Goal: Information Seeking & Learning: Learn about a topic

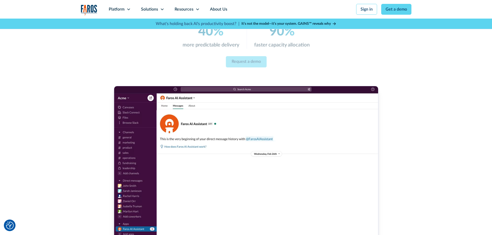
scroll to position [129, 0]
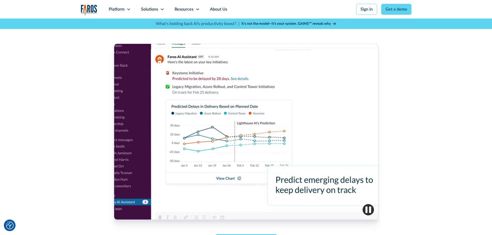
click at [364, 211] on img "button" at bounding box center [367, 209] width 11 height 11
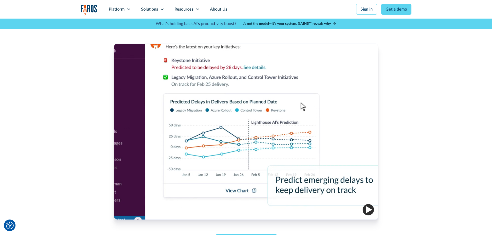
click at [364, 211] on img "button" at bounding box center [367, 209] width 11 height 11
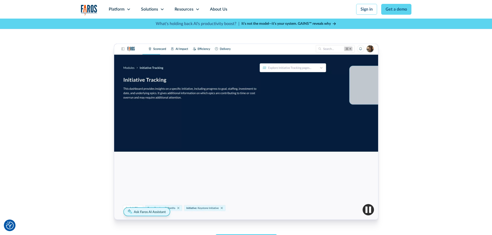
click at [274, 173] on div at bounding box center [246, 132] width 264 height 176
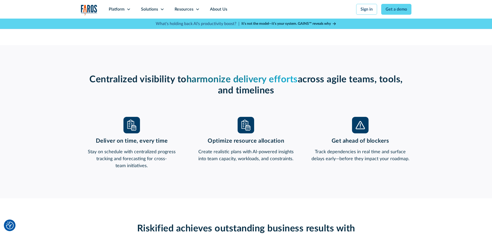
scroll to position [361, 0]
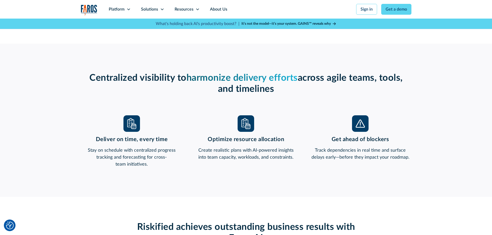
click at [134, 127] on img at bounding box center [131, 123] width 17 height 17
click at [247, 123] on img at bounding box center [245, 123] width 17 height 17
click at [356, 119] on img at bounding box center [360, 123] width 17 height 17
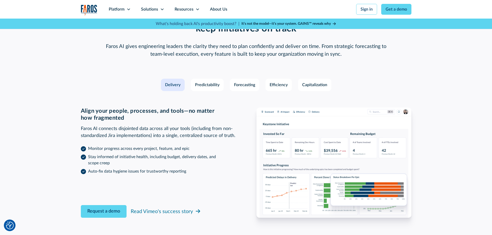
scroll to position [748, 0]
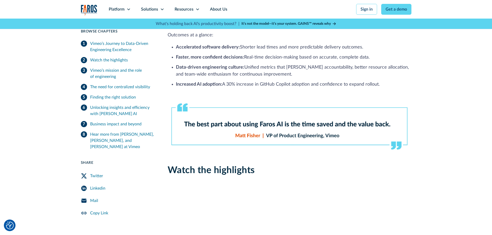
scroll to position [25, 0]
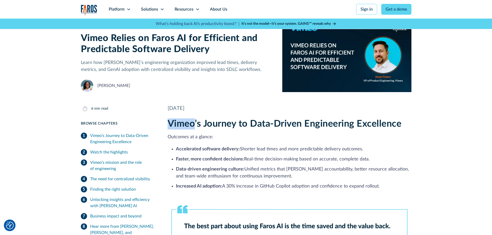
drag, startPoint x: 170, startPoint y: 123, endPoint x: 194, endPoint y: 123, distance: 23.7
click at [194, 123] on h2 "Vimeo’s Journey to Data-Driven Engineering Excellence" at bounding box center [290, 123] width 244 height 11
copy h2 "Vimeo"
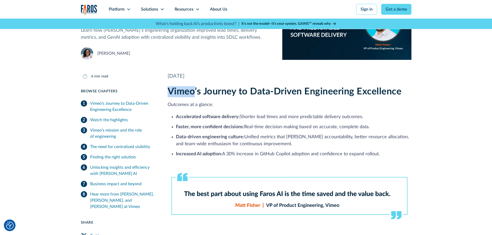
scroll to position [0, 0]
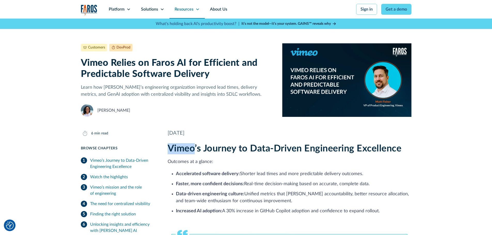
click at [192, 9] on div "Resources" at bounding box center [183, 9] width 19 height 6
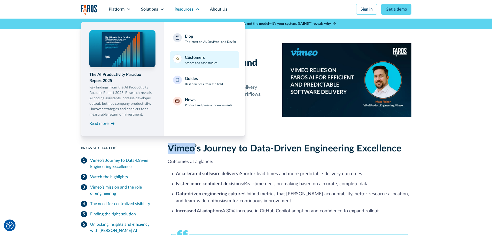
click at [193, 59] on div "Customers" at bounding box center [195, 57] width 20 height 6
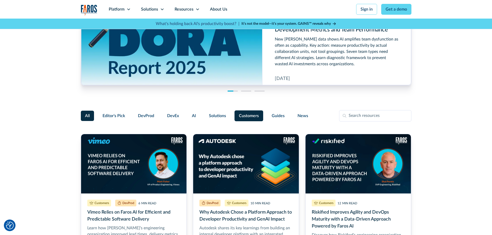
scroll to position [52, 0]
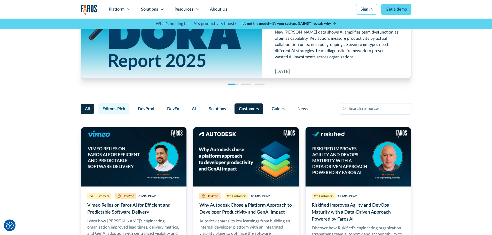
click at [120, 109] on span "Editor's Pick" at bounding box center [113, 109] width 22 height 6
click at [97, 107] on input "Editor's Pick" at bounding box center [97, 107] width 0 height 0
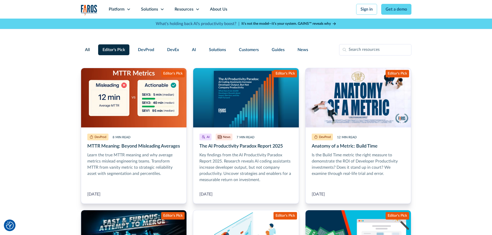
scroll to position [103, 0]
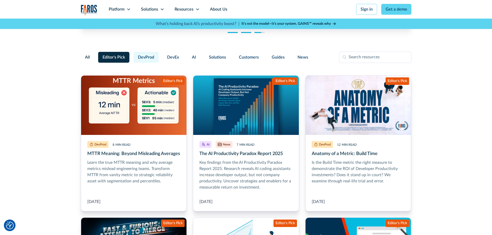
click at [148, 58] on span "DevProd" at bounding box center [146, 57] width 16 height 6
click at [133, 55] on input "DevProd" at bounding box center [133, 55] width 0 height 0
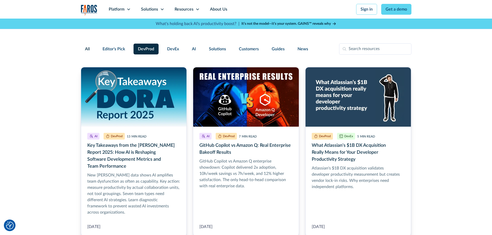
scroll to position [26, 0]
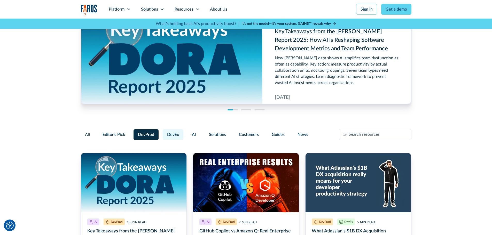
click at [171, 134] on span "DevEx" at bounding box center [173, 135] width 12 height 6
click at [162, 132] on input "DevEx" at bounding box center [162, 132] width 0 height 0
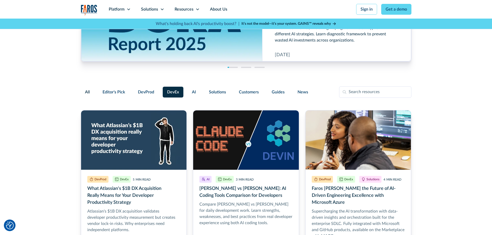
scroll to position [77, 0]
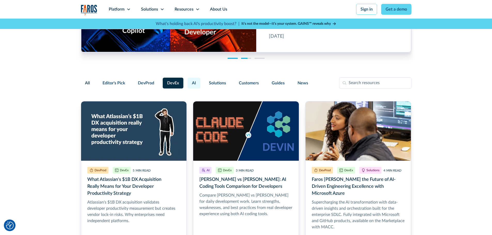
click at [195, 84] on label "AI" at bounding box center [193, 83] width 13 height 11
click at [187, 81] on input "AI" at bounding box center [187, 81] width 0 height 0
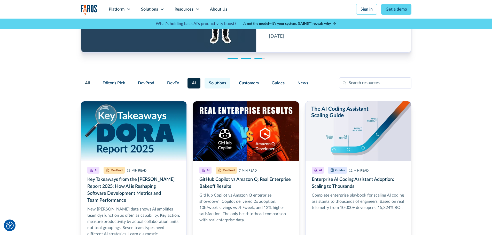
click at [228, 85] on label "Solutions" at bounding box center [217, 83] width 26 height 11
click at [204, 81] on input "Solutions" at bounding box center [204, 81] width 0 height 0
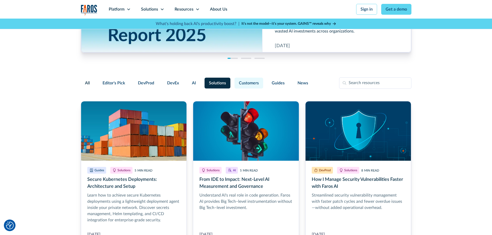
click at [242, 85] on span "Customers" at bounding box center [249, 83] width 20 height 6
click at [234, 81] on input "Customers" at bounding box center [234, 81] width 0 height 0
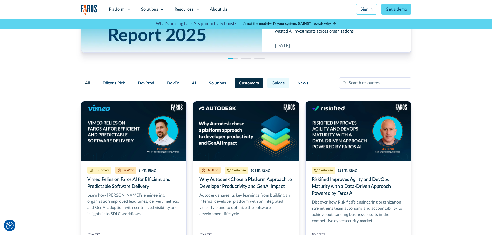
click at [276, 83] on span "Guides" at bounding box center [278, 83] width 13 height 6
click at [266, 81] on input "Guides" at bounding box center [266, 81] width 0 height 0
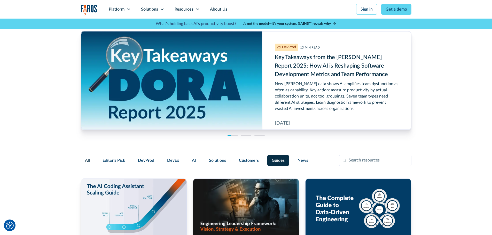
click at [86, 162] on span "All" at bounding box center [87, 160] width 5 height 6
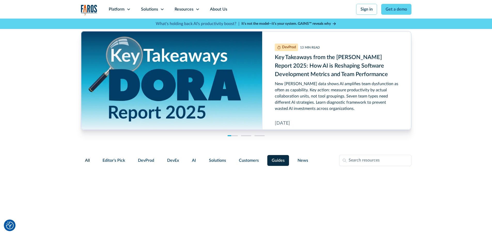
click at [85, 157] on input "All" at bounding box center [85, 157] width 0 height 0
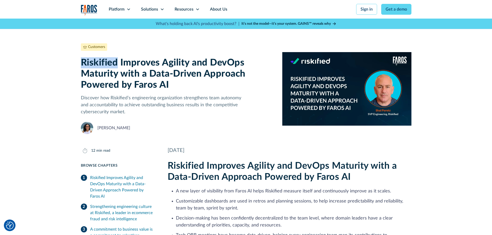
drag, startPoint x: 82, startPoint y: 61, endPoint x: 117, endPoint y: 60, distance: 34.9
click at [117, 60] on h1 "Riskified Improves Agility and DevOps Maturity with a Data-Driven Approach Powe…" at bounding box center [177, 74] width 193 height 34
copy h1 "Riskified"
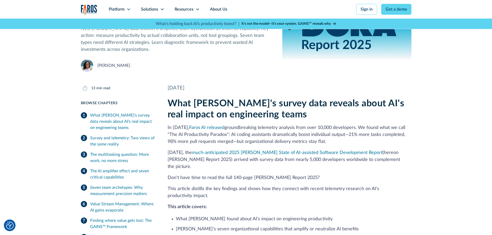
scroll to position [77, 0]
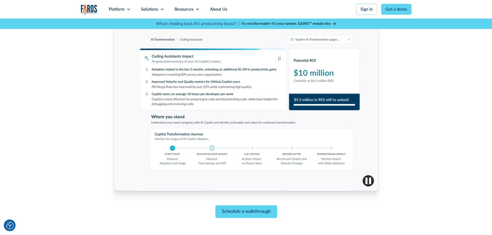
scroll to position [181, 0]
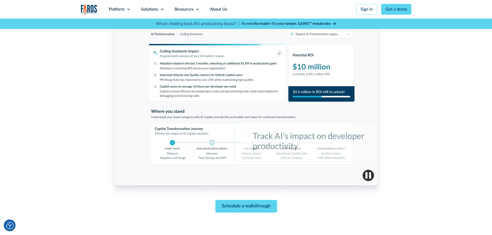
click at [352, 169] on div at bounding box center [246, 97] width 264 height 176
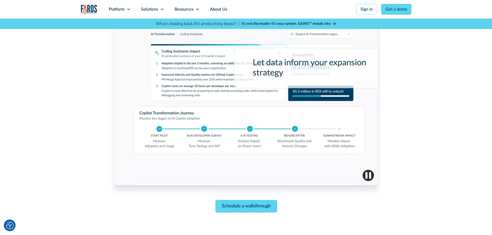
click at [369, 176] on img "button" at bounding box center [367, 175] width 11 height 11
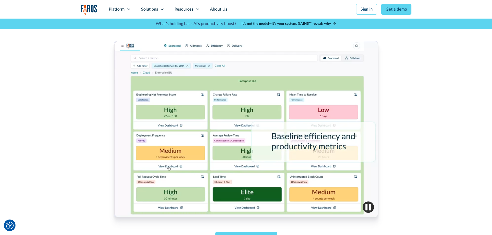
scroll to position [155, 0]
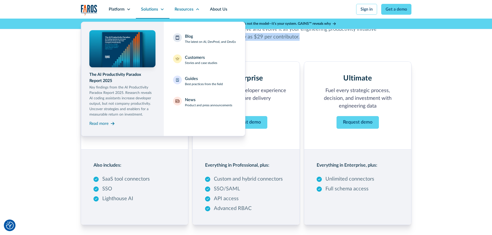
click at [150, 8] on div "Solutions" at bounding box center [149, 9] width 17 height 6
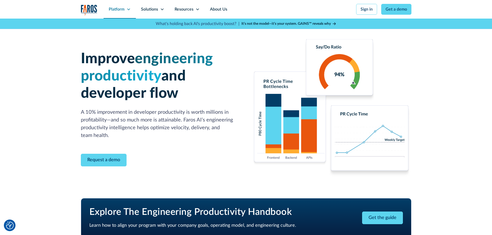
click at [115, 6] on div "Platform" at bounding box center [117, 9] width 16 height 6
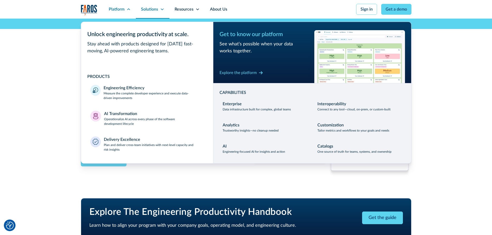
click at [145, 10] on div "Solutions" at bounding box center [149, 9] width 17 height 6
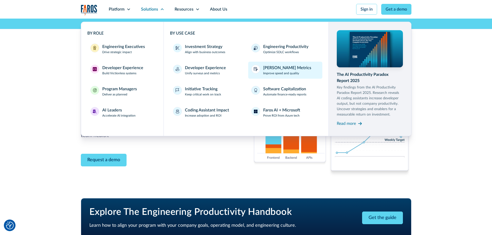
click at [262, 71] on link "DORA Metrics Improve speed and quality" at bounding box center [285, 70] width 74 height 17
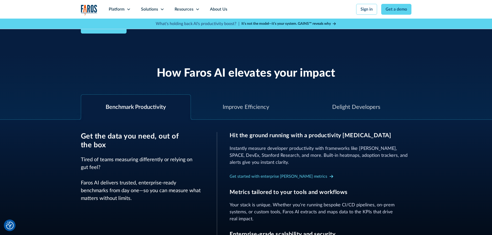
scroll to position [181, 0]
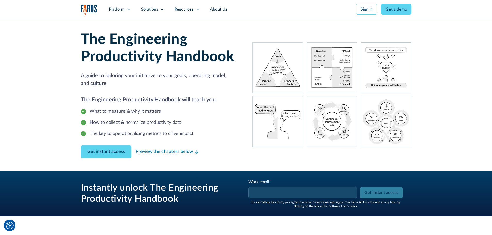
click at [274, 192] on input "Work email *" at bounding box center [302, 192] width 108 height 11
type input "wojciech.chmielewski@moondigo.com"
click at [378, 193] on input "Get instant access" at bounding box center [381, 192] width 43 height 11
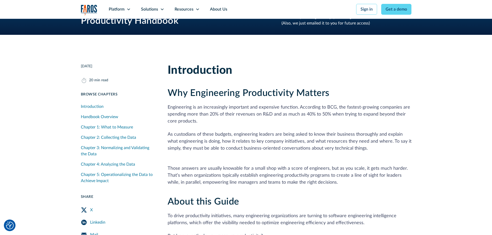
scroll to position [181, 0]
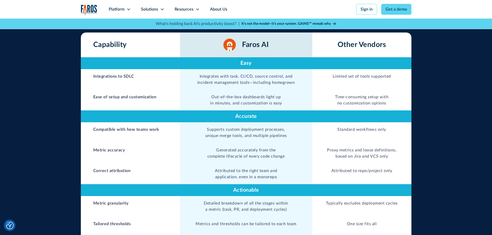
scroll to position [258, 0]
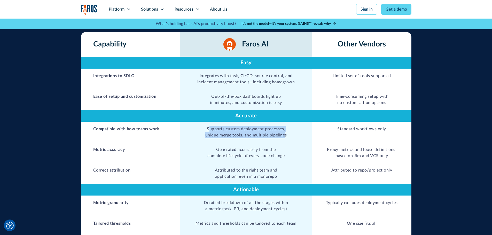
drag, startPoint x: 209, startPoint y: 117, endPoint x: 285, endPoint y: 121, distance: 76.3
click at [285, 122] on td "Supports custom deployment processes, unique merge tools, and multiple pipelines" at bounding box center [246, 132] width 132 height 21
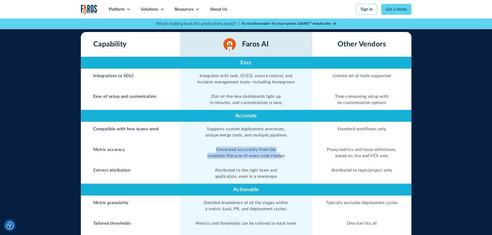
drag, startPoint x: 212, startPoint y: 137, endPoint x: 280, endPoint y: 142, distance: 67.6
click at [280, 142] on td "Generated accurately from the complete lifecycle of every code change" at bounding box center [246, 152] width 132 height 21
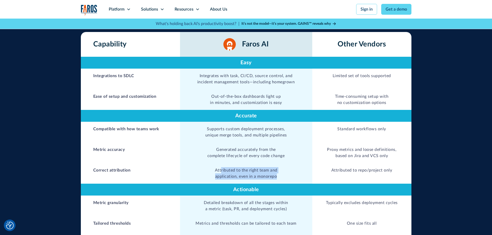
drag, startPoint x: 221, startPoint y: 158, endPoint x: 277, endPoint y: 163, distance: 56.0
click at [277, 163] on td "Attributed to the right team and application, even in a monorepo" at bounding box center [246, 173] width 132 height 21
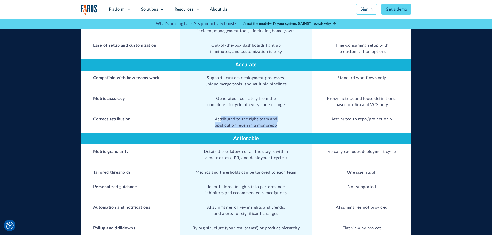
scroll to position [310, 0]
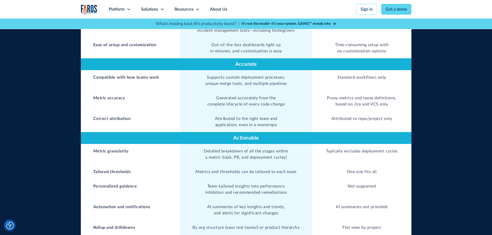
click at [93, 111] on td "Correct attribution" at bounding box center [130, 118] width 99 height 14
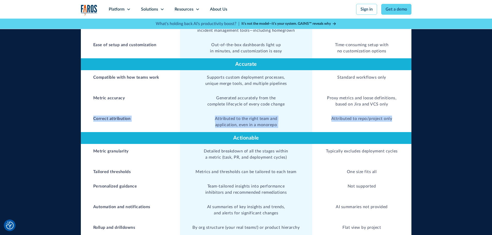
drag, startPoint x: 94, startPoint y: 104, endPoint x: 400, endPoint y: 107, distance: 305.3
click at [400, 111] on tr "Correct attribution Attributed to the right team and application, even in a mon…" at bounding box center [246, 121] width 330 height 21
click at [292, 113] on td "Attributed to the right team and application, even in a monorepo" at bounding box center [246, 121] width 132 height 21
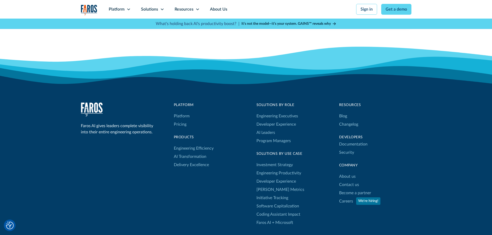
scroll to position [1549, 0]
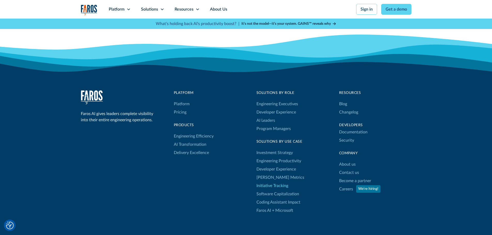
click at [274, 182] on link "Initiative Tracking" at bounding box center [272, 186] width 32 height 8
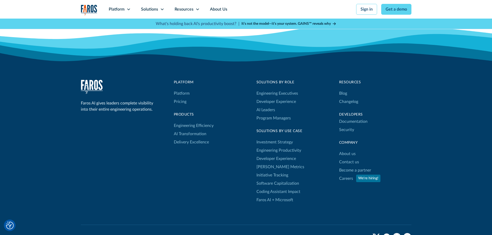
scroll to position [826, 0]
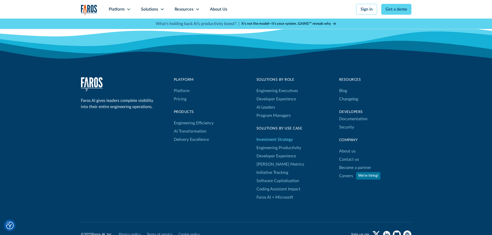
click at [272, 143] on link "Investment Strategy" at bounding box center [274, 140] width 36 height 8
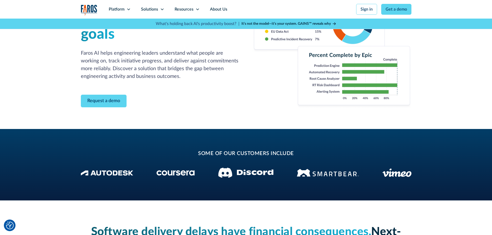
scroll to position [0, 0]
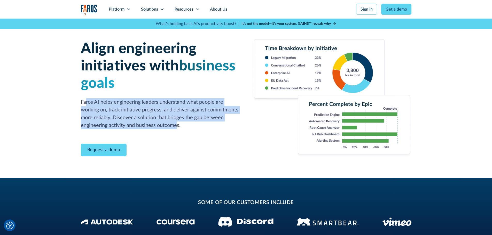
drag, startPoint x: 86, startPoint y: 103, endPoint x: 177, endPoint y: 125, distance: 92.5
click at [177, 125] on p "Faros AI helps engineering leaders understand what people are working on, track…" at bounding box center [160, 113] width 159 height 31
click at [97, 109] on p "Faros AI helps engineering leaders understand what people are working on, track…" at bounding box center [160, 113] width 159 height 31
drag, startPoint x: 81, startPoint y: 101, endPoint x: 178, endPoint y: 125, distance: 100.2
click at [178, 125] on p "Faros AI helps engineering leaders understand what people are working on, track…" at bounding box center [160, 113] width 159 height 31
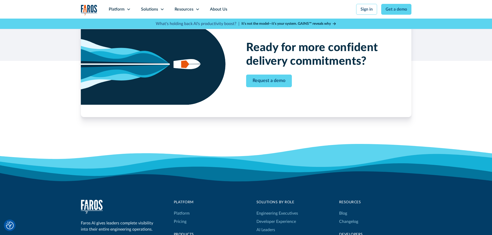
scroll to position [879, 0]
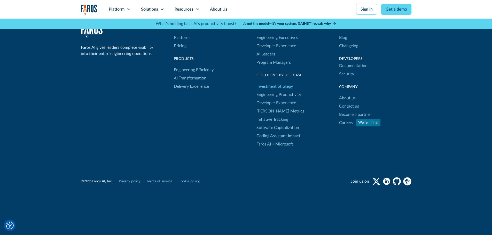
click at [284, 85] on link "Investment Strategy" at bounding box center [274, 86] width 36 height 8
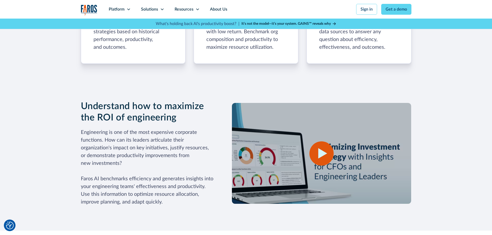
scroll to position [439, 0]
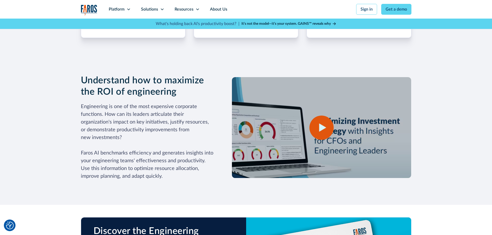
click at [324, 126] on icon "open lightbox" at bounding box center [322, 127] width 7 height 9
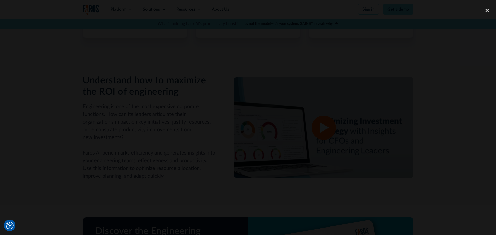
click at [85, 103] on div at bounding box center [248, 118] width 496 height 226
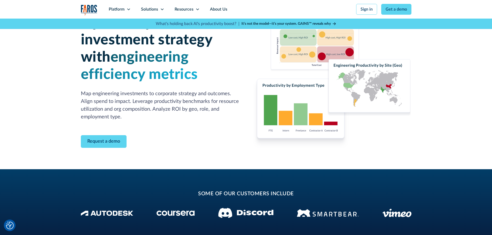
scroll to position [0, 0]
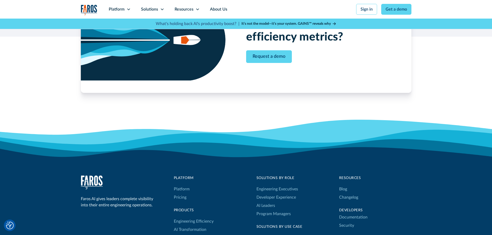
scroll to position [1279, 0]
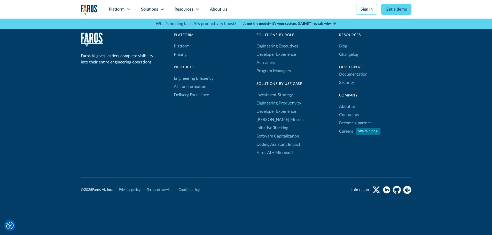
click at [269, 99] on link "Engineering Productivity" at bounding box center [278, 103] width 45 height 8
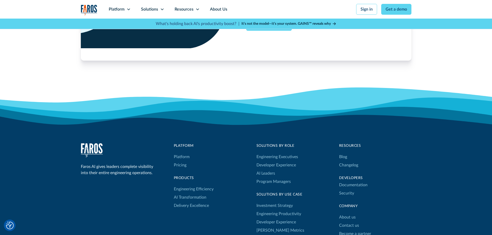
scroll to position [1084, 0]
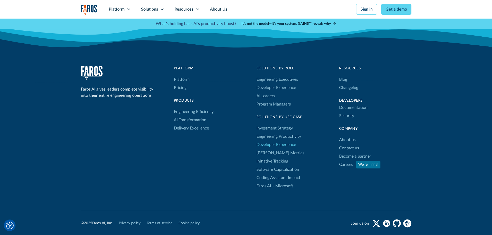
click at [267, 147] on link "Developer Experience" at bounding box center [275, 145] width 39 height 8
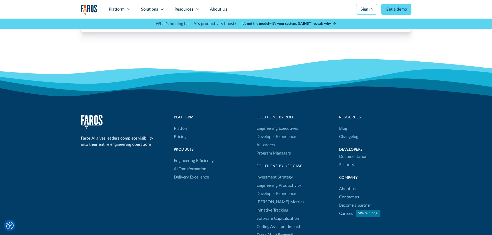
scroll to position [1007, 0]
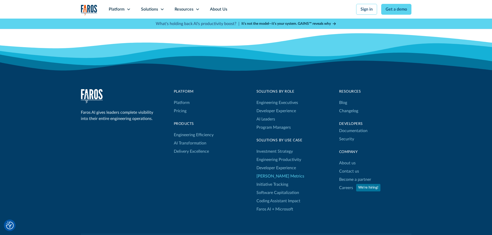
click at [275, 178] on link "[PERSON_NAME] Metrics" at bounding box center [280, 176] width 48 height 8
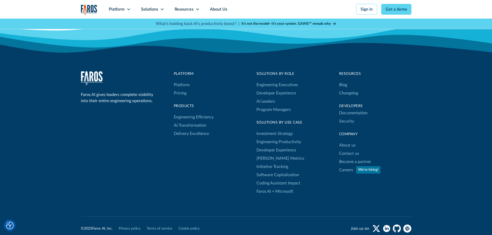
scroll to position [1574, 0]
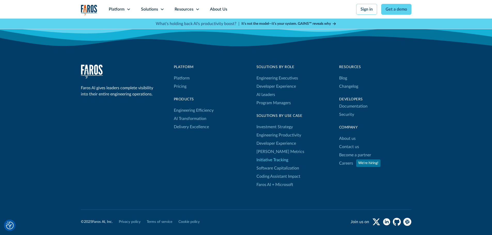
click at [269, 156] on link "Initiative Tracking" at bounding box center [272, 160] width 32 height 8
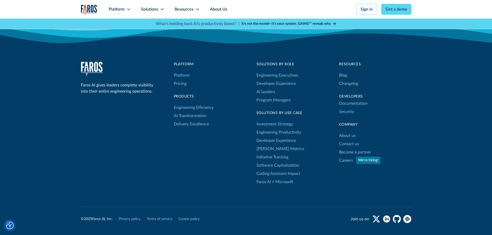
scroll to position [852, 0]
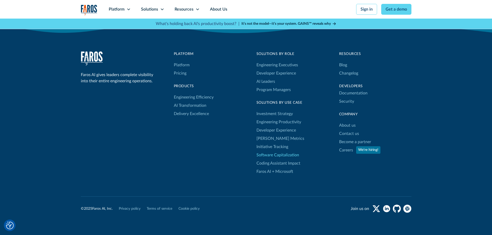
click at [275, 157] on link "Software Capitalization" at bounding box center [277, 155] width 43 height 8
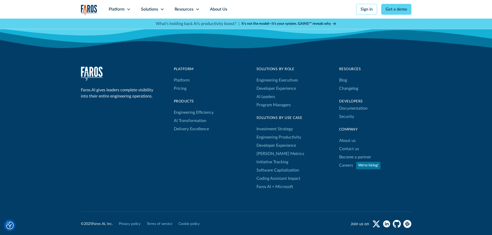
scroll to position [1032, 0]
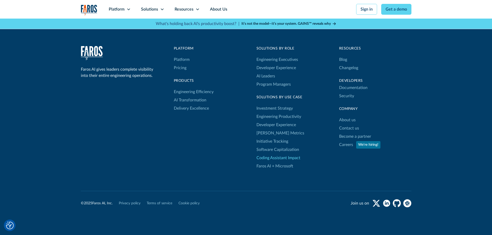
click at [277, 159] on link "Coding Assistant Impact" at bounding box center [278, 158] width 44 height 8
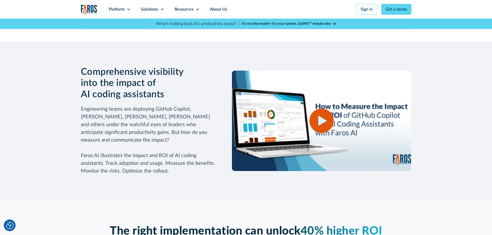
scroll to position [490, 0]
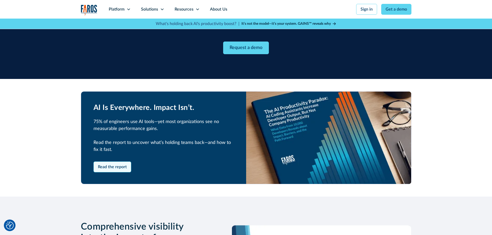
click at [122, 169] on link "Read the report" at bounding box center [112, 167] width 38 height 11
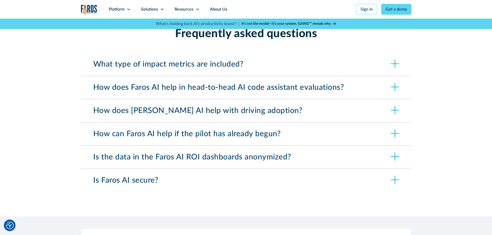
scroll to position [1832, 0]
click at [396, 59] on icon at bounding box center [394, 63] width 8 height 8
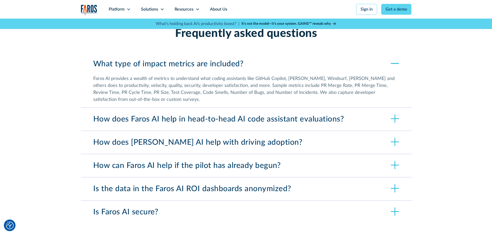
click at [396, 59] on icon at bounding box center [394, 63] width 8 height 8
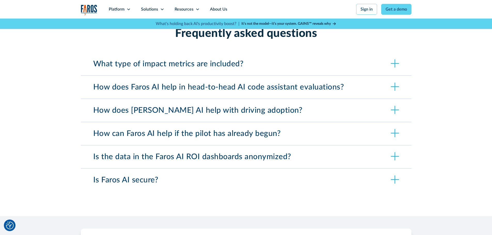
click at [396, 76] on div "How does Faros AI help in head-to-head AI code assistant evaluations?" at bounding box center [246, 87] width 330 height 23
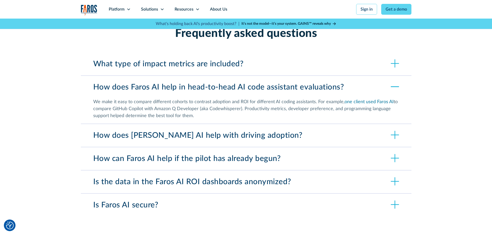
click at [396, 76] on div "How does Faros AI help in head-to-head AI code assistant evaluations?" at bounding box center [246, 87] width 330 height 23
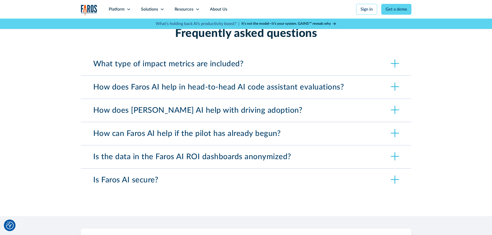
click at [398, 106] on icon at bounding box center [394, 110] width 8 height 8
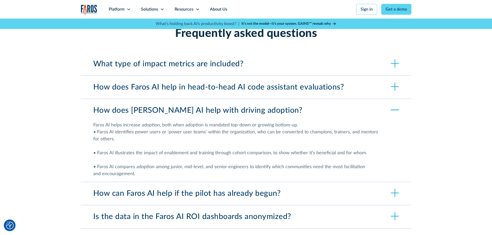
click at [398, 106] on icon at bounding box center [394, 110] width 8 height 8
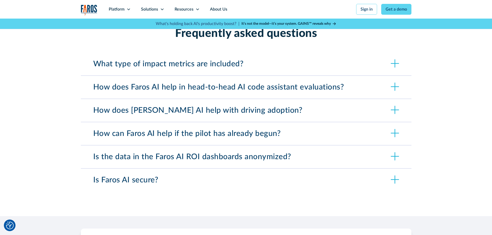
click at [394, 129] on icon at bounding box center [394, 133] width 8 height 8
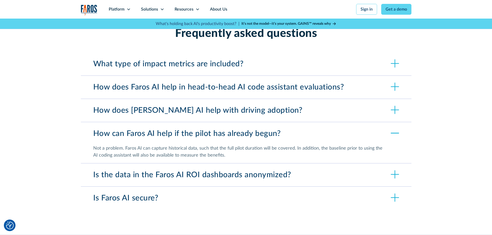
click at [394, 129] on icon at bounding box center [394, 133] width 8 height 8
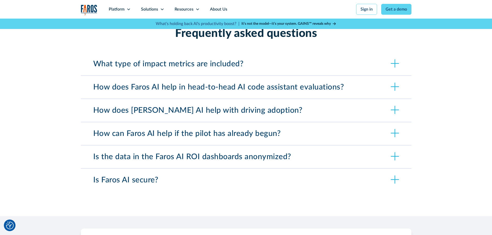
click at [393, 152] on icon at bounding box center [394, 156] width 8 height 8
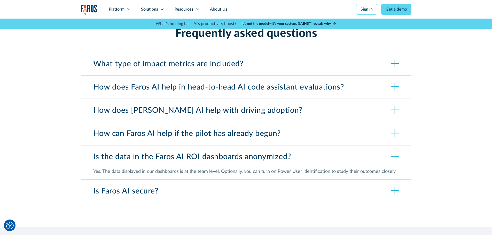
click at [393, 152] on icon at bounding box center [394, 156] width 8 height 8
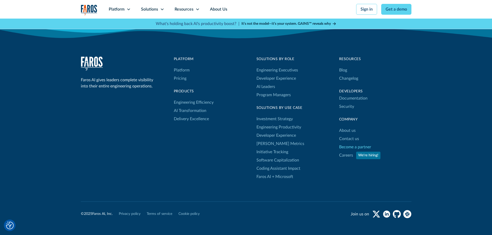
scroll to position [2194, 0]
click at [288, 172] on link "Faros AI + Microsoft" at bounding box center [274, 176] width 37 height 8
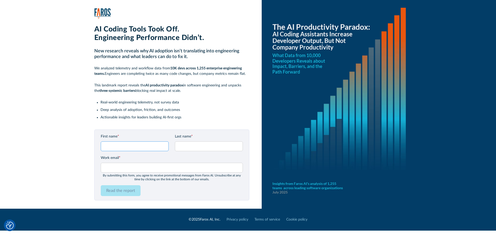
click at [121, 146] on input "First name *" at bounding box center [135, 146] width 68 height 10
type input "[PERSON_NAME]"
type input "[PERSON_NAME][EMAIL_ADDRESS][PERSON_NAME][DOMAIN_NAME]"
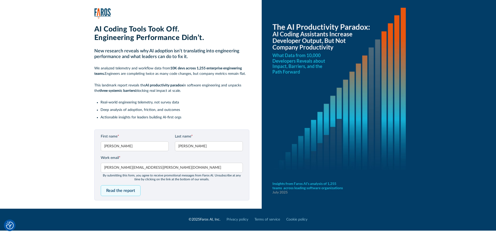
click at [116, 193] on input "Read the report" at bounding box center [121, 190] width 40 height 11
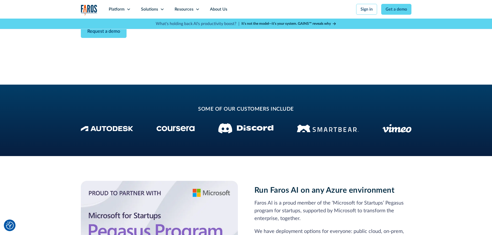
scroll to position [181, 0]
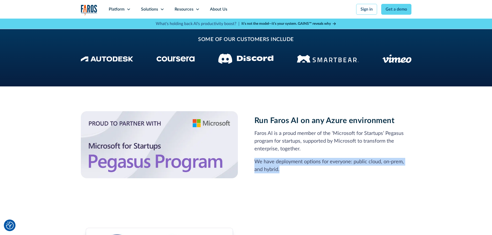
drag, startPoint x: 283, startPoint y: 170, endPoint x: 256, endPoint y: 162, distance: 28.5
click at [256, 162] on p "We have deployment options for everyone: public cloud, on-prem, and hybrid." at bounding box center [332, 165] width 157 height 15
copy p "We have deployment options for everyone: public cloud, on-prem, and hybrid."
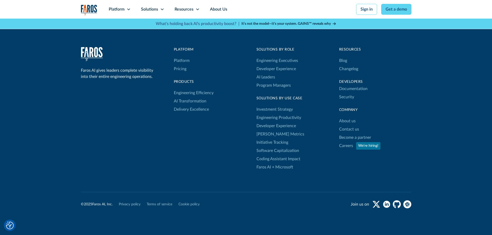
scroll to position [1196, 0]
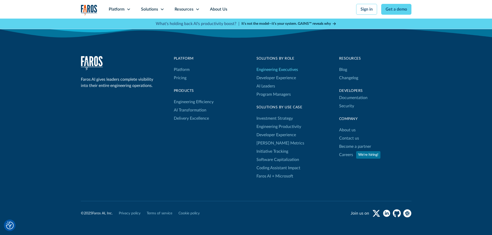
click at [262, 66] on link "Engineering Executives" at bounding box center [277, 70] width 42 height 8
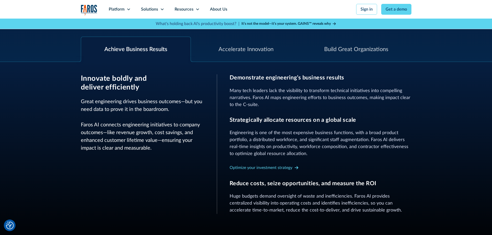
scroll to position [155, 0]
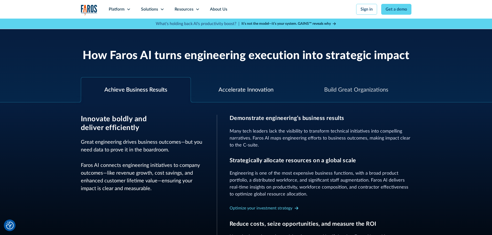
click at [230, 97] on div "Accelerate Innovation" at bounding box center [246, 89] width 110 height 25
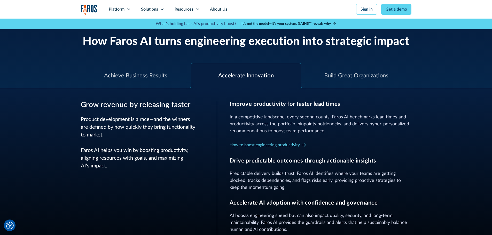
scroll to position [181, 0]
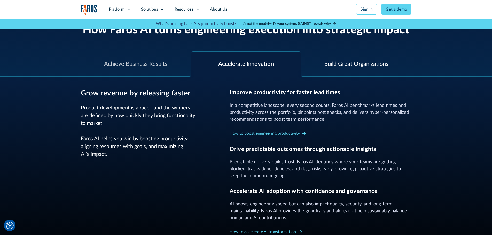
click at [368, 68] on div "Build Great Organizations" at bounding box center [356, 64] width 64 height 9
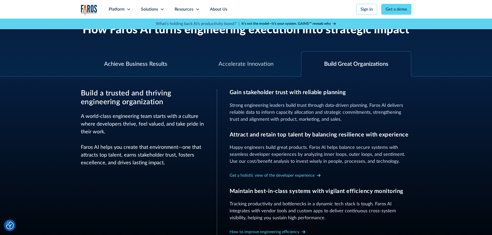
click at [153, 67] on div "Achieve Business Results" at bounding box center [135, 64] width 63 height 9
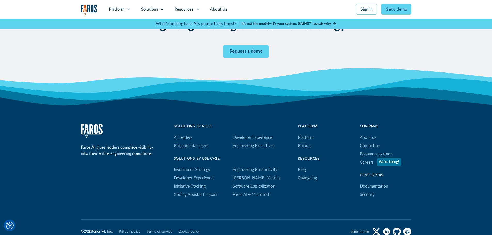
scroll to position [981, 0]
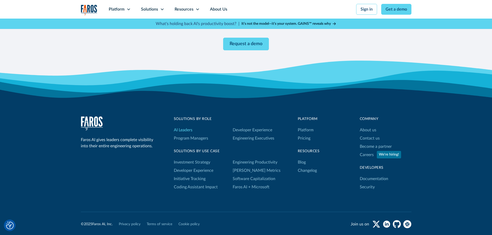
click at [180, 128] on link "AI Leaders" at bounding box center [183, 130] width 19 height 8
click at [121, 11] on div "Platform" at bounding box center [117, 9] width 16 height 6
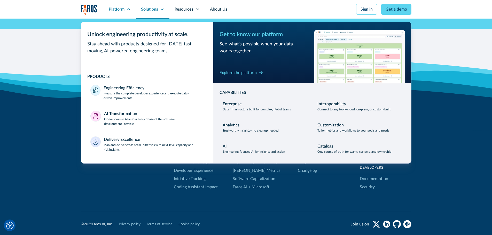
click at [154, 10] on div "Solutions" at bounding box center [149, 9] width 17 height 6
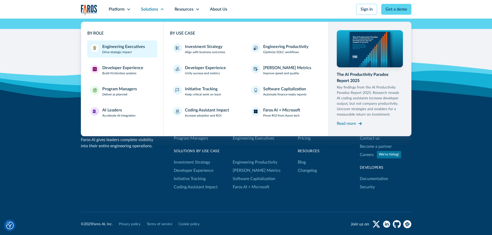
click at [126, 48] on div "Engineering Executives" at bounding box center [123, 47] width 43 height 6
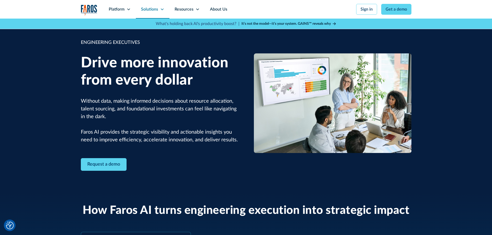
click at [153, 7] on div "Solutions" at bounding box center [149, 9] width 17 height 6
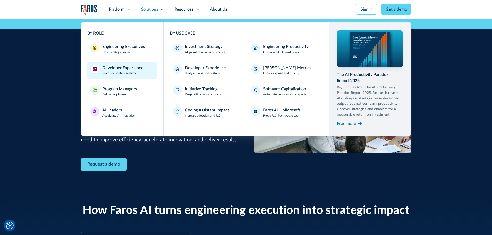
click at [116, 68] on div "Developer Experience" at bounding box center [122, 68] width 41 height 6
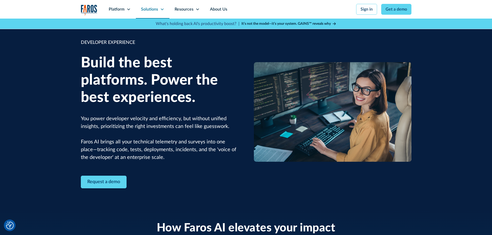
click at [141, 13] on div "Solutions" at bounding box center [153, 9] width 34 height 19
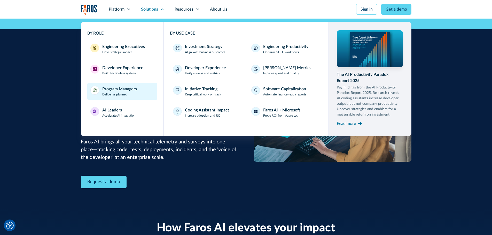
click at [118, 90] on div "Program Managers" at bounding box center [119, 89] width 35 height 6
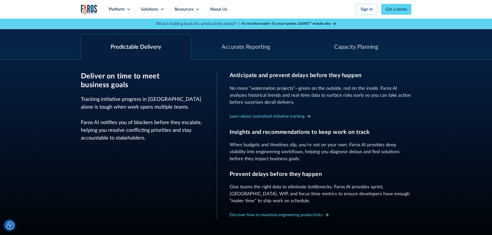
scroll to position [155, 0]
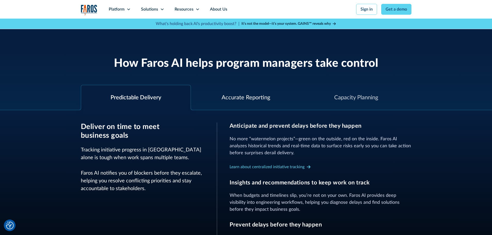
click at [233, 103] on div "Accurate Reporting" at bounding box center [246, 97] width 110 height 25
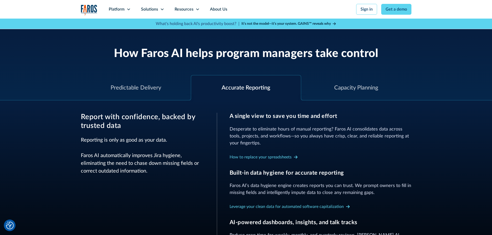
scroll to position [129, 0]
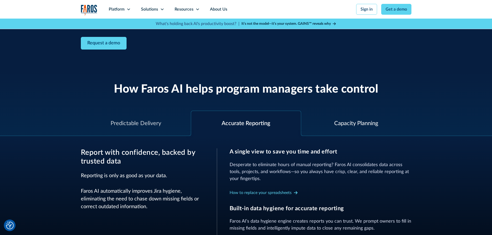
click at [345, 119] on div "Capacity Planning" at bounding box center [356, 123] width 44 height 9
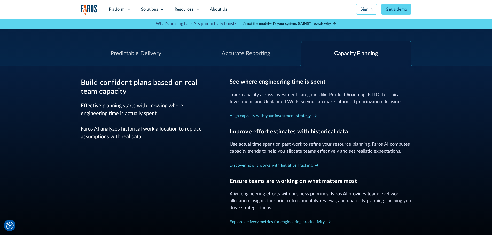
scroll to position [206, 0]
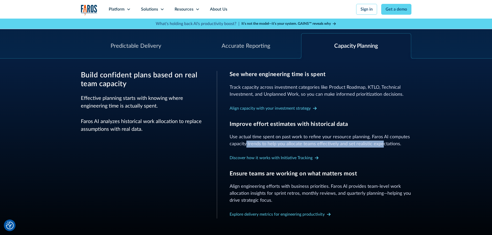
drag, startPoint x: 245, startPoint y: 143, endPoint x: 381, endPoint y: 145, distance: 136.0
click at [381, 145] on p "Use actual time spent on past work to refine your resource planning. Faros AI c…" at bounding box center [320, 141] width 182 height 14
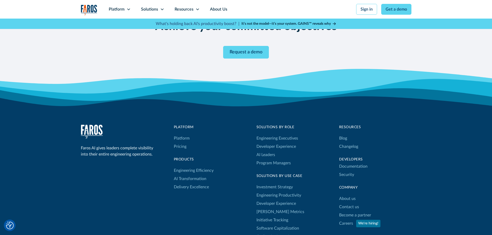
scroll to position [993, 0]
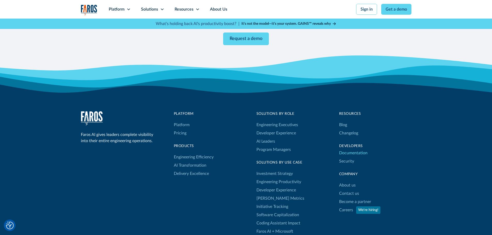
click at [355, 153] on link "Documentation" at bounding box center [353, 153] width 28 height 8
click at [343, 126] on link "Blog" at bounding box center [343, 125] width 8 height 8
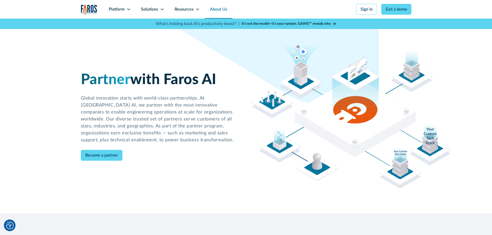
click at [217, 9] on link "About Us" at bounding box center [219, 9] width 28 height 19
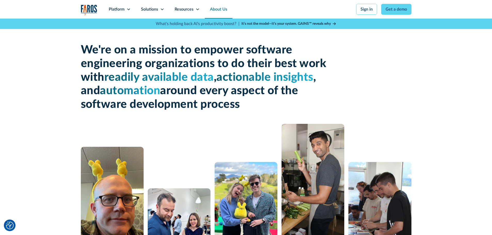
click at [90, 11] on img "home" at bounding box center [89, 10] width 17 height 11
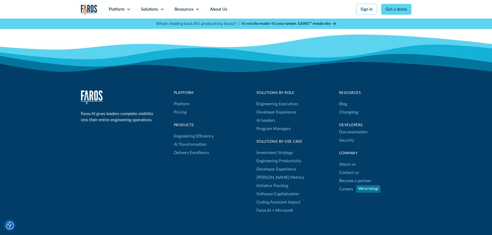
scroll to position [1602, 0]
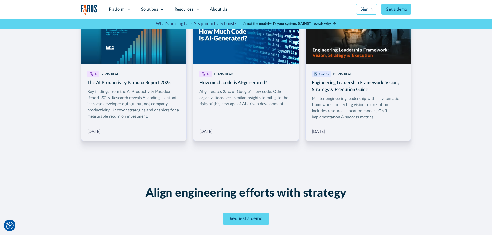
scroll to position [774, 0]
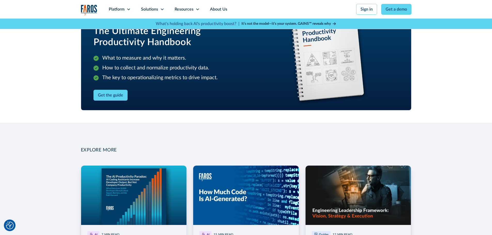
scroll to position [800, 0]
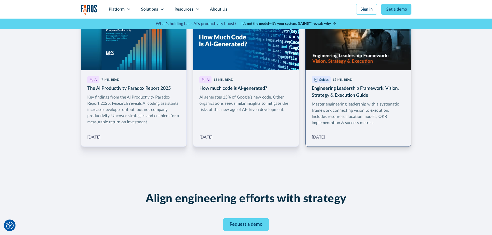
click at [331, 124] on link "More Blog Link" at bounding box center [358, 79] width 106 height 136
click at [330, 55] on link "More Blog Link" at bounding box center [358, 79] width 106 height 136
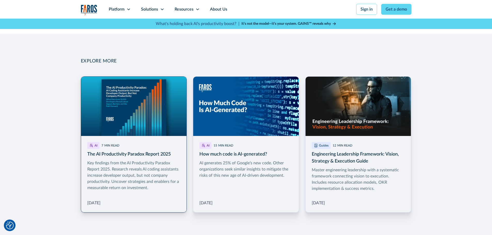
scroll to position [723, 0]
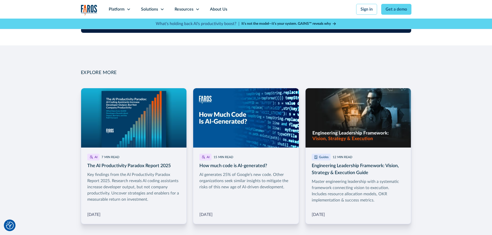
click at [328, 117] on link "More Blog Link" at bounding box center [358, 156] width 106 height 136
click at [243, 174] on link "More Blog Link" at bounding box center [246, 156] width 106 height 136
click at [145, 176] on link "More Blog Link" at bounding box center [134, 156] width 106 height 136
click at [340, 174] on link "More Blog Link" at bounding box center [358, 156] width 106 height 136
click at [326, 157] on link "More Blog Link" at bounding box center [358, 156] width 106 height 136
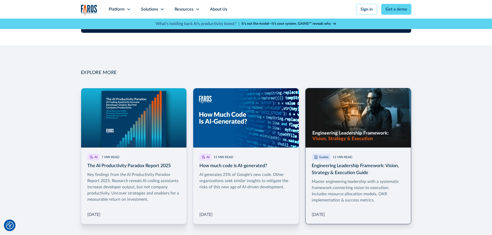
click at [347, 213] on link "More Blog Link" at bounding box center [358, 156] width 106 height 136
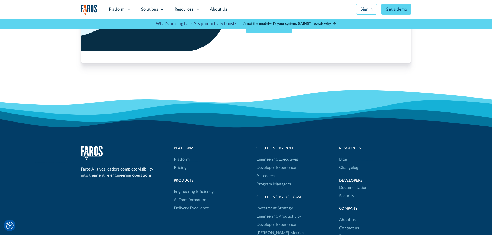
scroll to position [1187, 0]
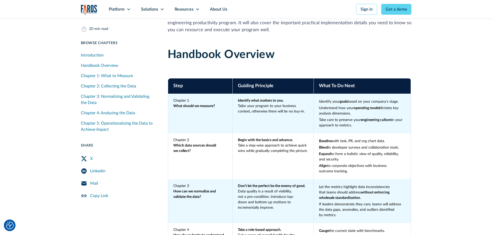
scroll to position [490, 0]
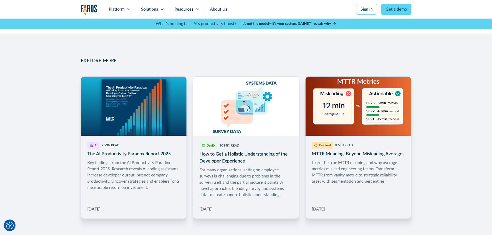
scroll to position [748, 0]
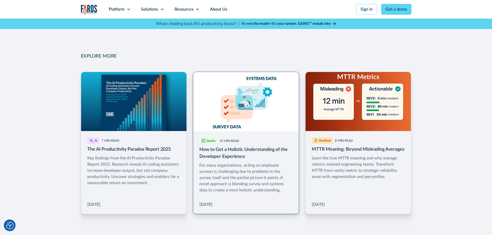
click at [214, 157] on link "More Blog Link" at bounding box center [246, 143] width 106 height 142
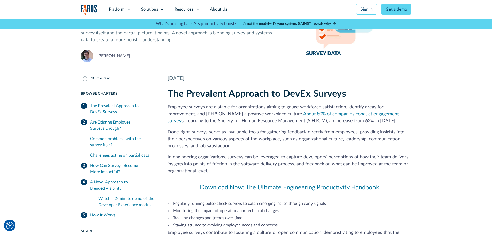
scroll to position [59, 0]
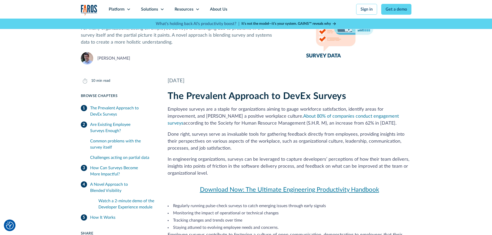
click at [217, 189] on link "Download Now: The Ultimate Engineering Productivity Handbook" at bounding box center [290, 189] width 244 height 9
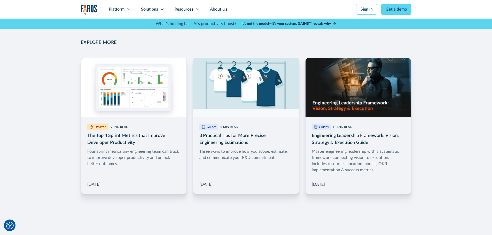
scroll to position [774, 0]
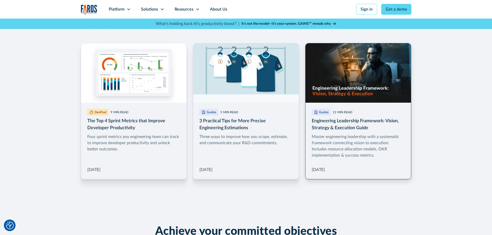
click at [327, 86] on link "More Blog Link" at bounding box center [358, 111] width 106 height 136
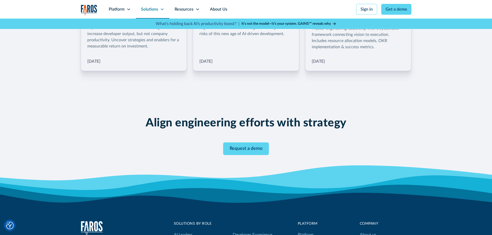
scroll to position [878, 0]
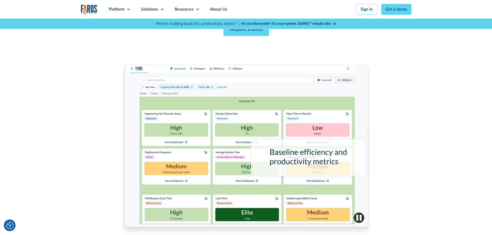
scroll to position [155, 0]
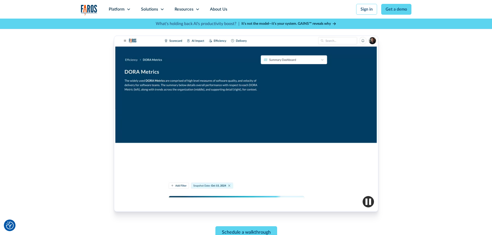
click at [145, 103] on div at bounding box center [246, 124] width 264 height 176
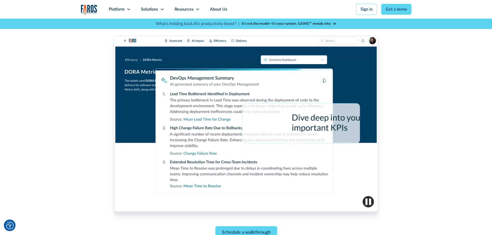
click at [233, 115] on div at bounding box center [246, 124] width 264 height 176
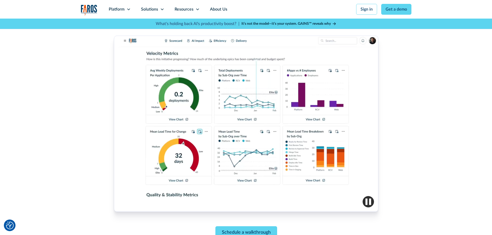
click at [318, 174] on div at bounding box center [246, 124] width 264 height 176
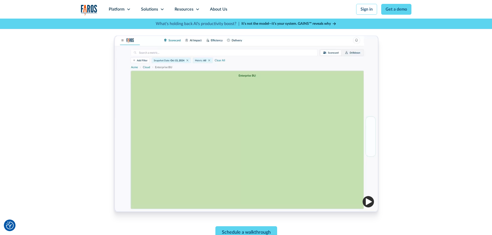
click at [365, 201] on img "button" at bounding box center [367, 201] width 11 height 11
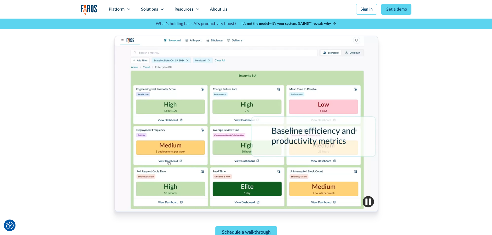
click at [164, 155] on div at bounding box center [246, 124] width 264 height 176
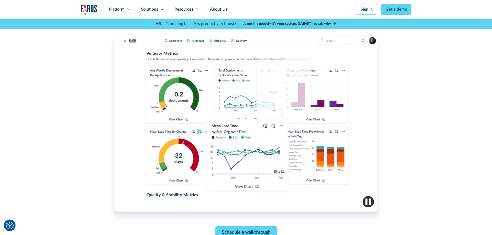
click at [282, 173] on div at bounding box center [246, 124] width 264 height 176
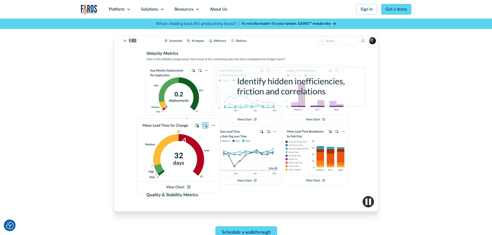
click at [282, 173] on div at bounding box center [246, 124] width 264 height 176
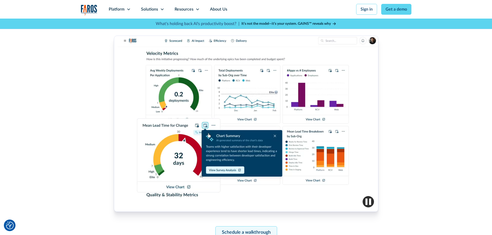
click at [249, 229] on link "Schedule a walkthrough" at bounding box center [246, 232] width 62 height 13
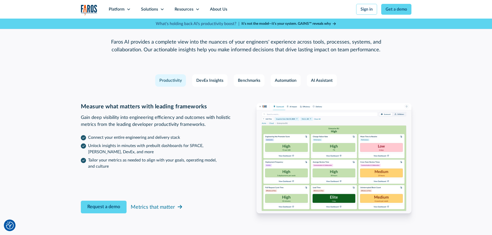
scroll to position [745, 0]
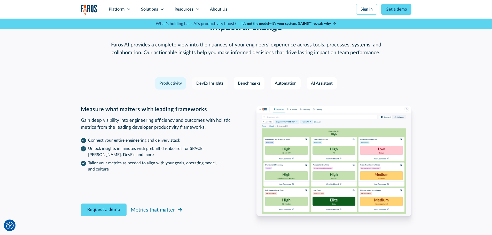
click at [212, 83] on div "DevEx Insights" at bounding box center [209, 83] width 27 height 6
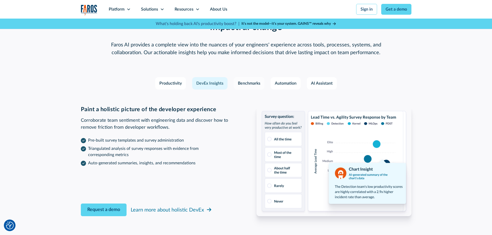
click at [261, 84] on link "Benchmarks" at bounding box center [249, 83] width 31 height 12
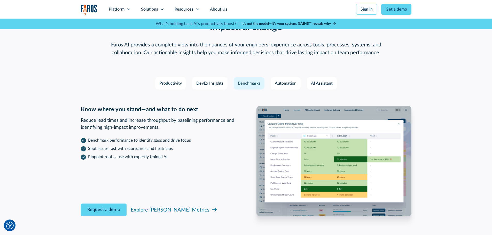
click at [261, 84] on link "Benchmarks" at bounding box center [249, 83] width 31 height 12
click at [265, 95] on div "Productivity DevEx Insights Benchmarks Automation AI Assistant Measure what mat…" at bounding box center [246, 146] width 330 height 139
click at [271, 122] on img at bounding box center [333, 161] width 155 height 110
click at [277, 84] on div "Automation" at bounding box center [286, 83] width 22 height 6
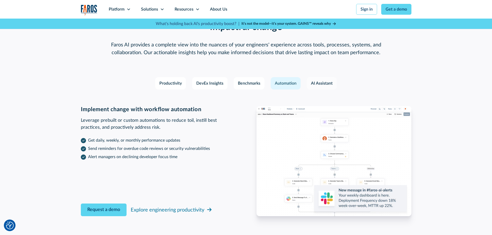
click at [317, 86] on div "AI Assistant" at bounding box center [322, 83] width 22 height 6
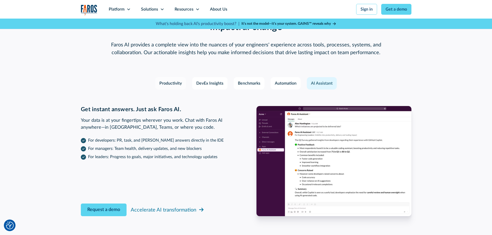
click at [182, 77] on link "Productivity" at bounding box center [170, 83] width 31 height 12
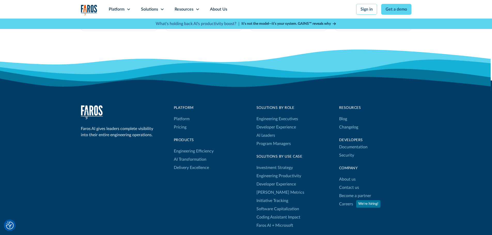
scroll to position [1519, 0]
